Goal: Task Accomplishment & Management: Manage account settings

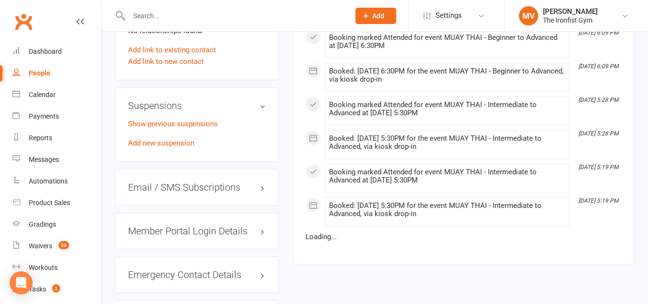
scroll to position [816, 0]
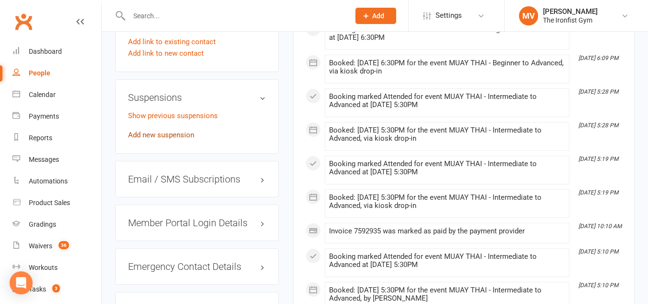
click at [175, 139] on link "Add new suspension" at bounding box center [161, 135] width 66 height 9
click at [175, 155] on ui-view "Prospect Member Non-attending contact Class / event Appointment Grading event T…" at bounding box center [324, 140] width 648 height 1907
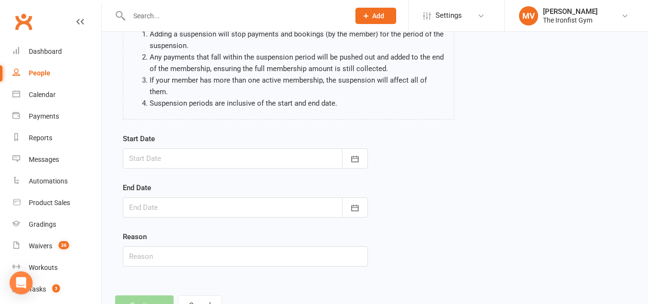
scroll to position [96, 0]
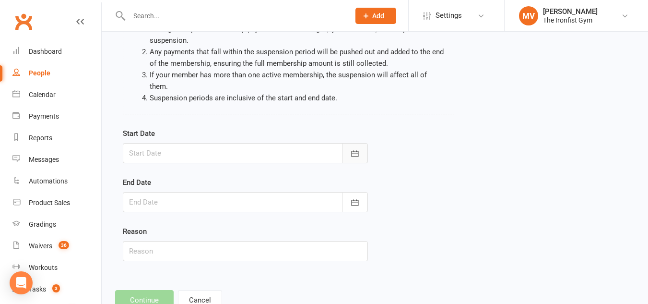
click at [359, 149] on icon "button" at bounding box center [355, 154] width 10 height 10
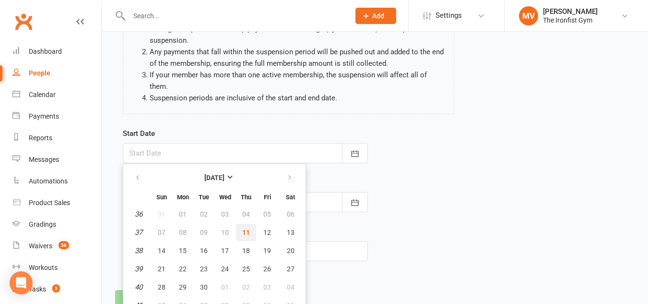
click at [251, 224] on button "11" at bounding box center [246, 232] width 20 height 17
type input "[DATE]"
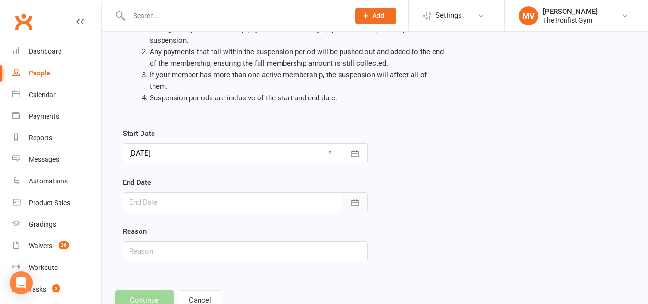
click at [356, 198] on icon "button" at bounding box center [355, 203] width 10 height 10
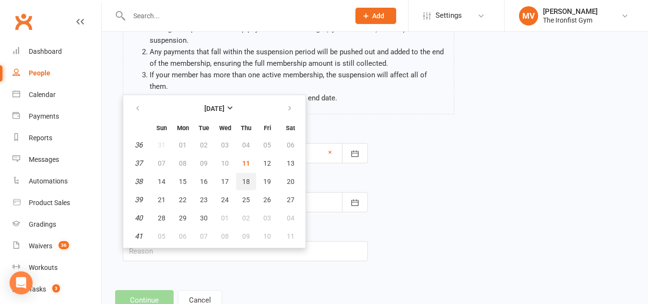
click at [246, 178] on span "18" at bounding box center [246, 182] width 8 height 8
type input "[DATE]"
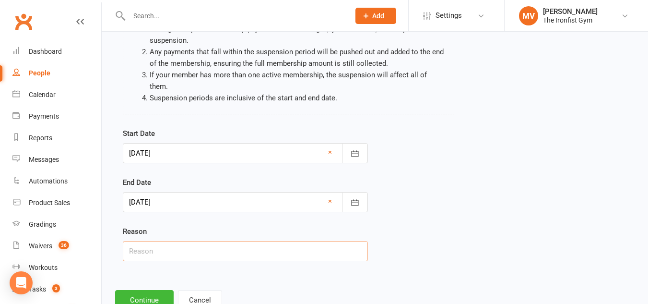
click at [174, 241] on input "text" at bounding box center [245, 251] width 245 height 20
type input "Email request - Injury."
drag, startPoint x: 146, startPoint y: 291, endPoint x: 155, endPoint y: 287, distance: 9.9
click at [146, 291] on button "Continue" at bounding box center [144, 300] width 59 height 20
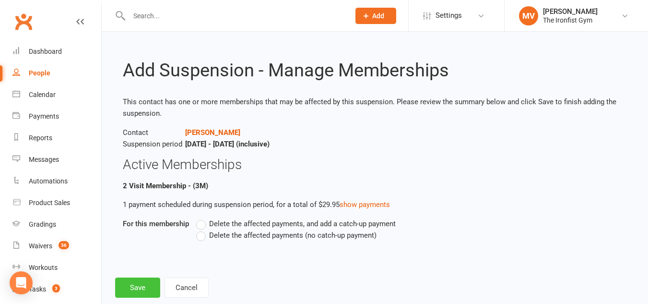
drag, startPoint x: 153, startPoint y: 281, endPoint x: 158, endPoint y: 279, distance: 5.8
click at [153, 281] on button "Save" at bounding box center [137, 287] width 45 height 20
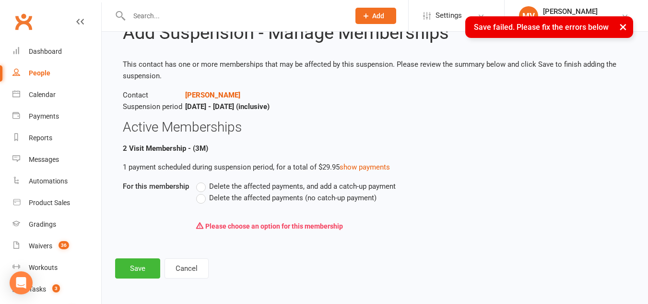
scroll to position [39, 0]
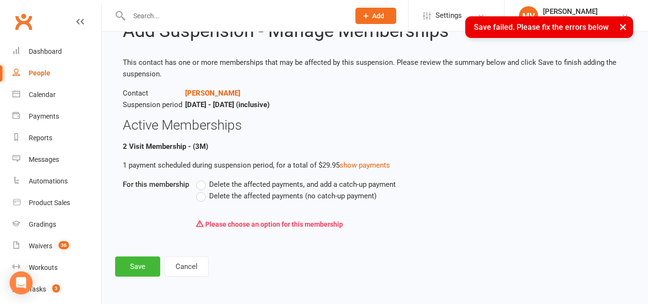
drag, startPoint x: 199, startPoint y: 195, endPoint x: 202, endPoint y: 205, distance: 10.9
click at [199, 195] on label "Delete the affected payments (no catch-up payment)" at bounding box center [286, 196] width 180 height 12
click at [199, 190] on input "Delete the affected payments (no catch-up payment)" at bounding box center [199, 190] width 6 height 0
click at [144, 258] on button "Save" at bounding box center [137, 266] width 45 height 20
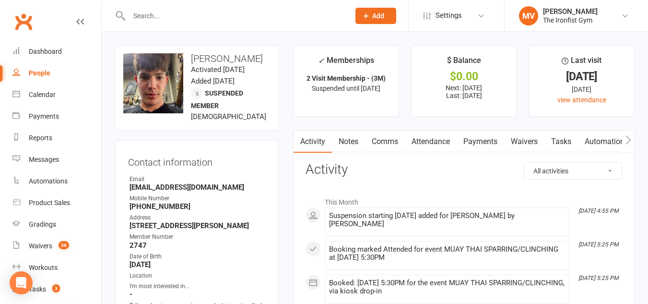
click at [191, 58] on h3 "[PERSON_NAME]" at bounding box center [196, 58] width 147 height 11
drag, startPoint x: 191, startPoint y: 58, endPoint x: 249, endPoint y: 164, distance: 120.5
click at [265, 60] on h3 "[PERSON_NAME]" at bounding box center [196, 58] width 147 height 11
click at [244, 164] on h3 "Contact information" at bounding box center [197, 160] width 138 height 14
click at [479, 139] on link "Payments" at bounding box center [481, 142] width 48 height 22
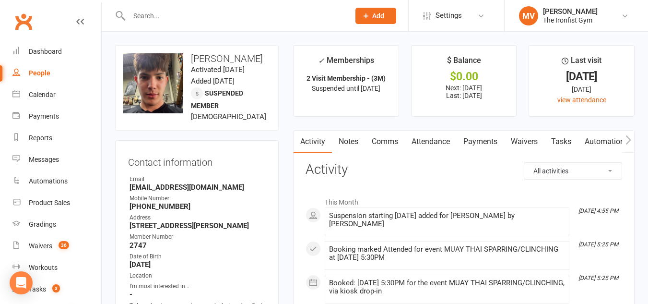
drag, startPoint x: 479, startPoint y: 139, endPoint x: 456, endPoint y: 140, distance: 22.6
click at [0, 0] on div "Loading" at bounding box center [0, 0] width 0 height 0
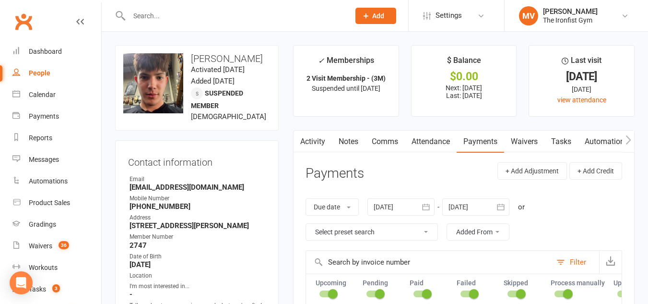
click at [272, 131] on div "upload photo change photo [PERSON_NAME] Activated [DATE] Added [DATE] Suspended…" at bounding box center [197, 87] width 164 height 85
